Goal: Check status: Check status

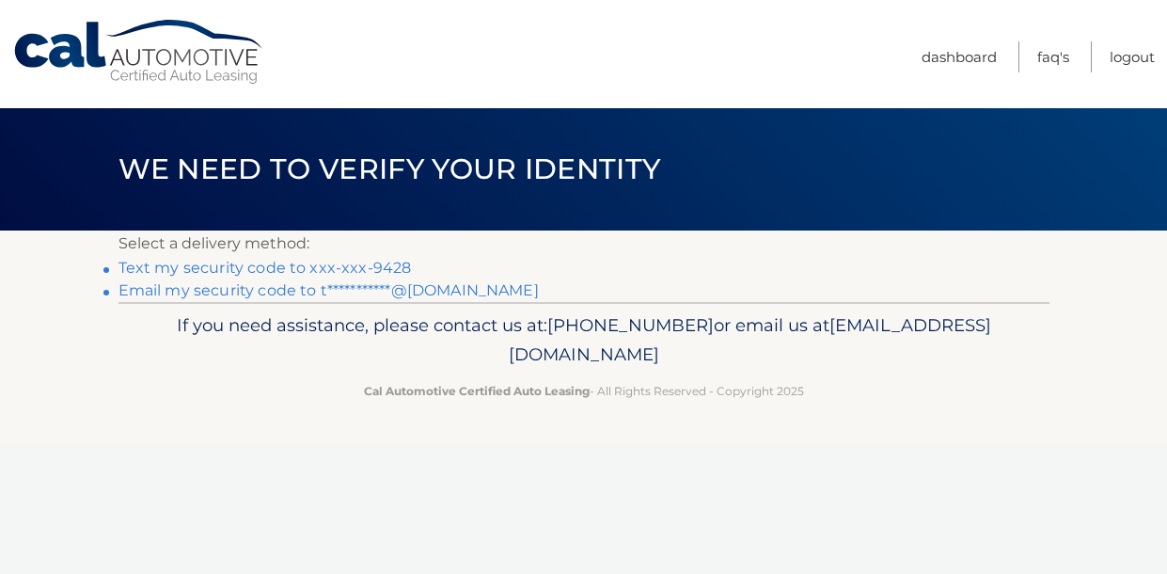
click at [405, 295] on link "**********" at bounding box center [329, 290] width 421 height 18
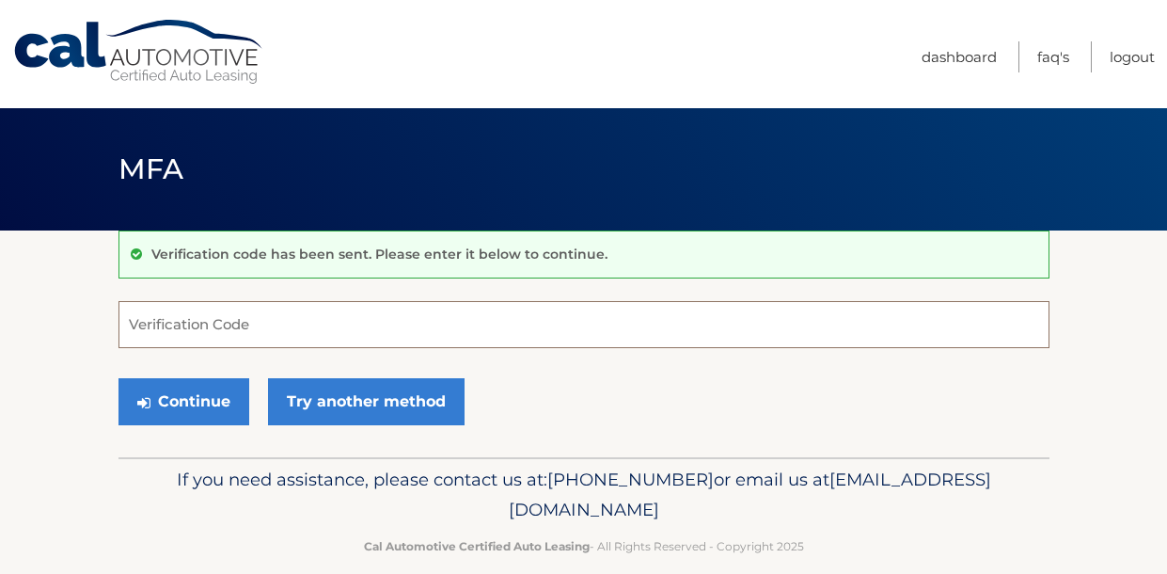
click at [301, 320] on input "Verification Code" at bounding box center [584, 324] width 931 height 47
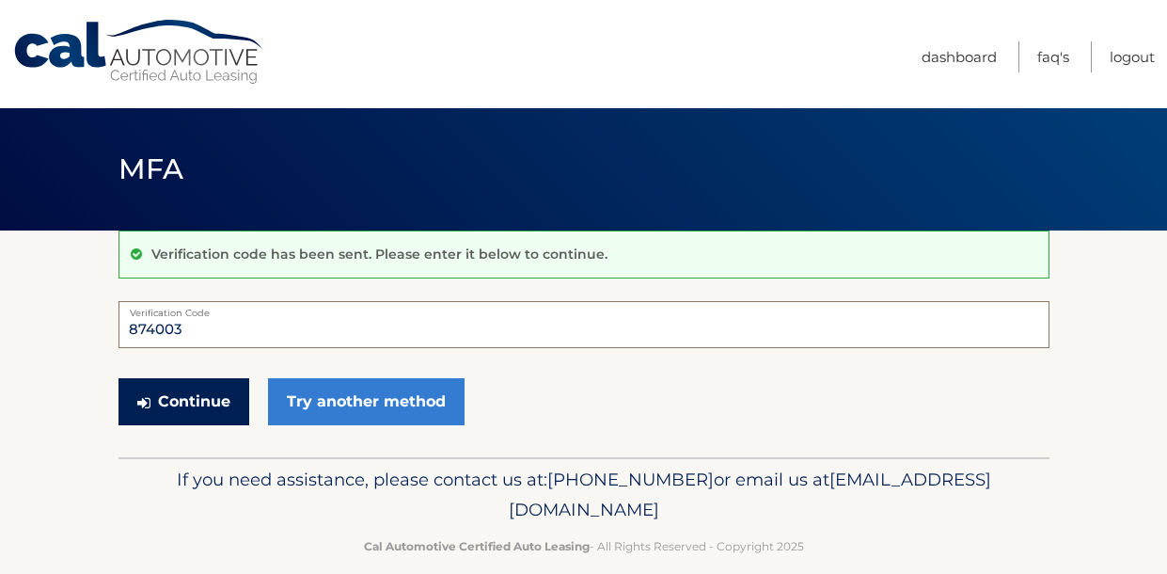
type input "874003"
click at [175, 414] on button "Continue" at bounding box center [184, 401] width 131 height 47
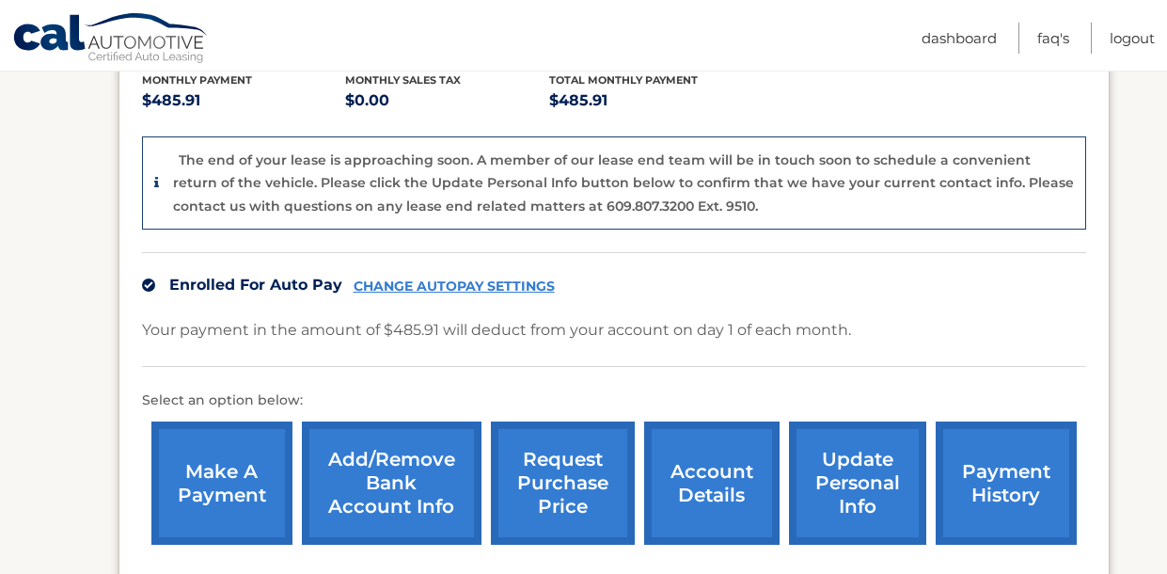
scroll to position [413, 0]
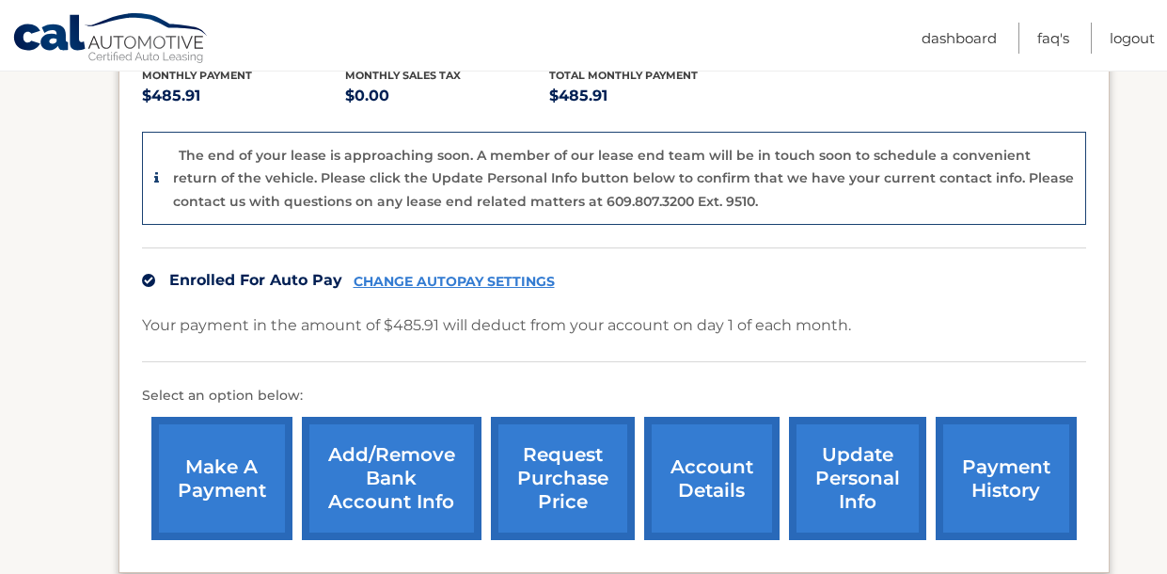
click at [514, 476] on link "request purchase price" at bounding box center [563, 478] width 144 height 123
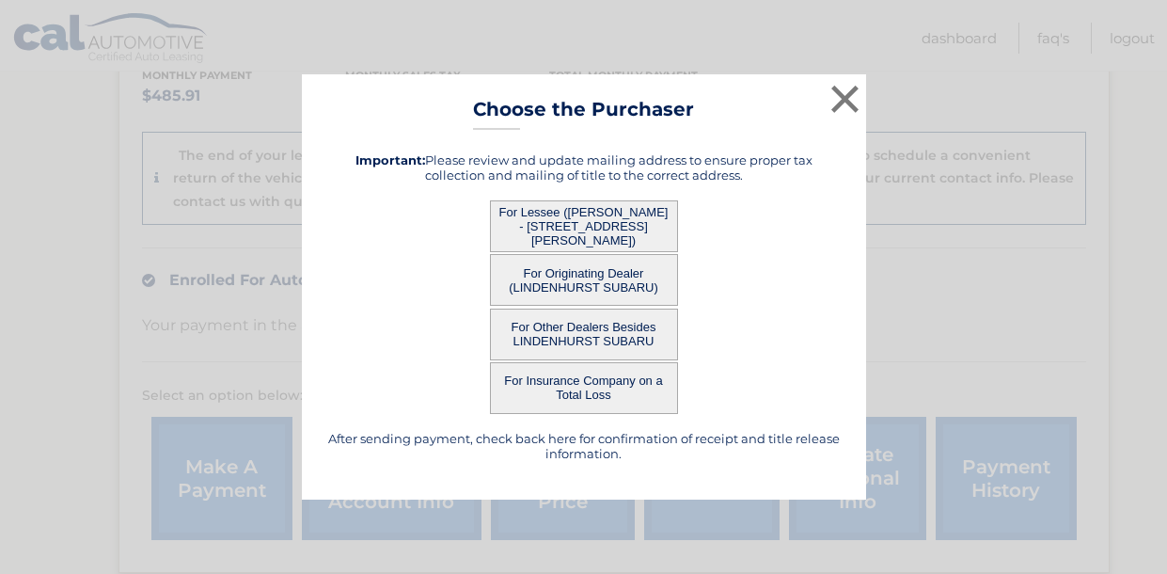
click at [580, 238] on button "For Lessee ([PERSON_NAME] - [STREET_ADDRESS][PERSON_NAME])" at bounding box center [584, 226] width 188 height 52
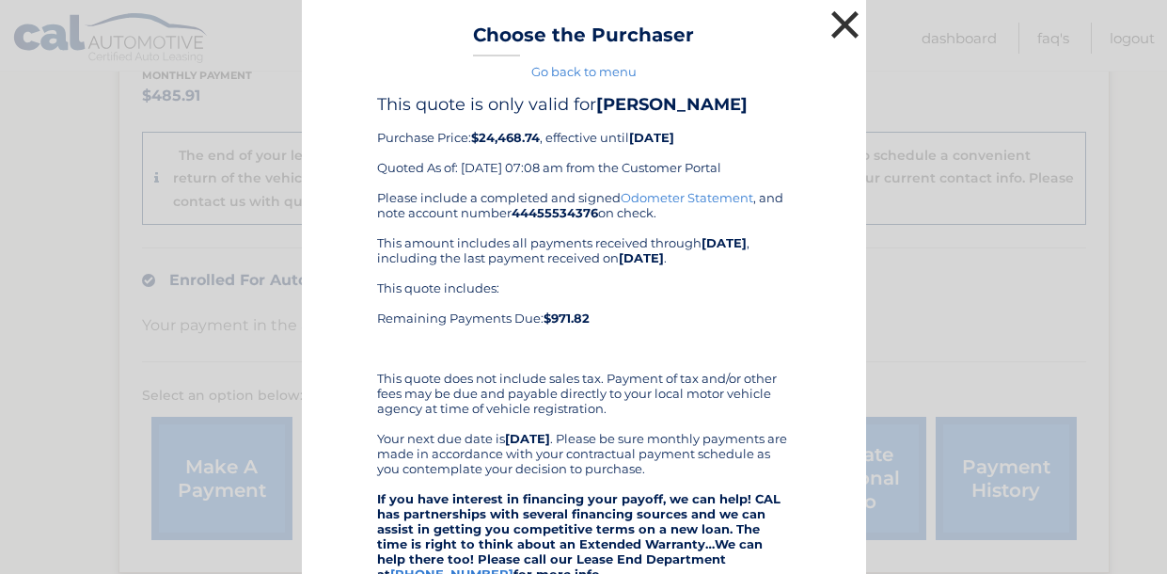
click at [854, 24] on button "×" at bounding box center [846, 25] width 38 height 38
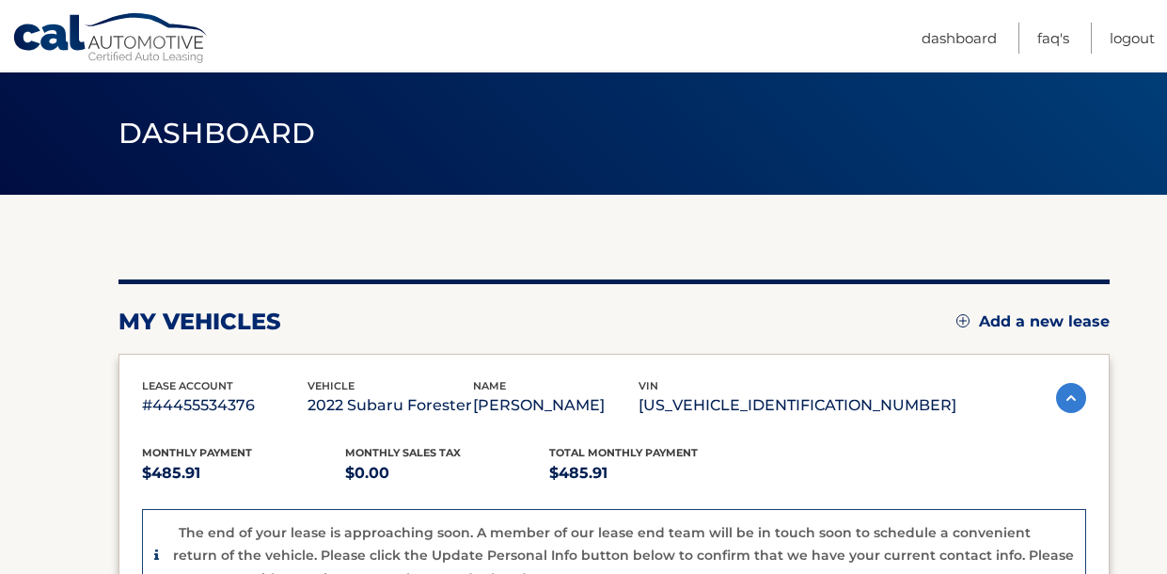
scroll to position [0, 0]
